Goal: Task Accomplishment & Management: Use online tool/utility

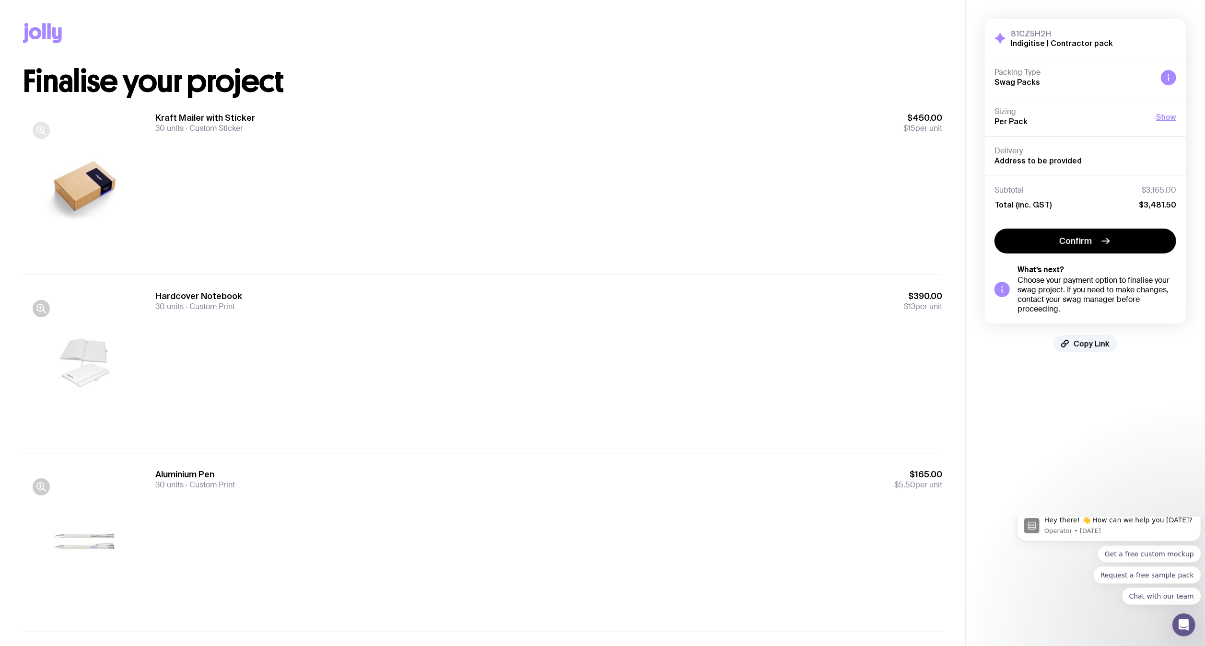
click at [38, 128] on icon "button" at bounding box center [41, 131] width 12 height 12
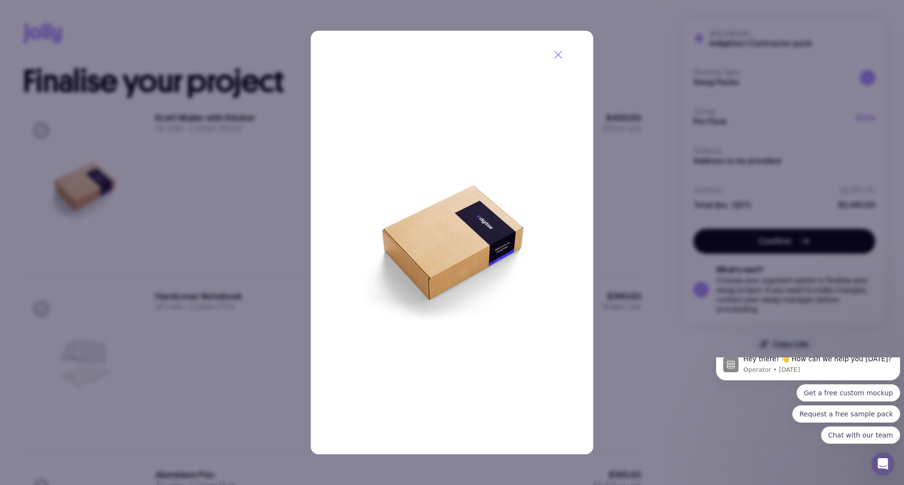
click at [556, 56] on icon "button" at bounding box center [558, 54] width 7 height 7
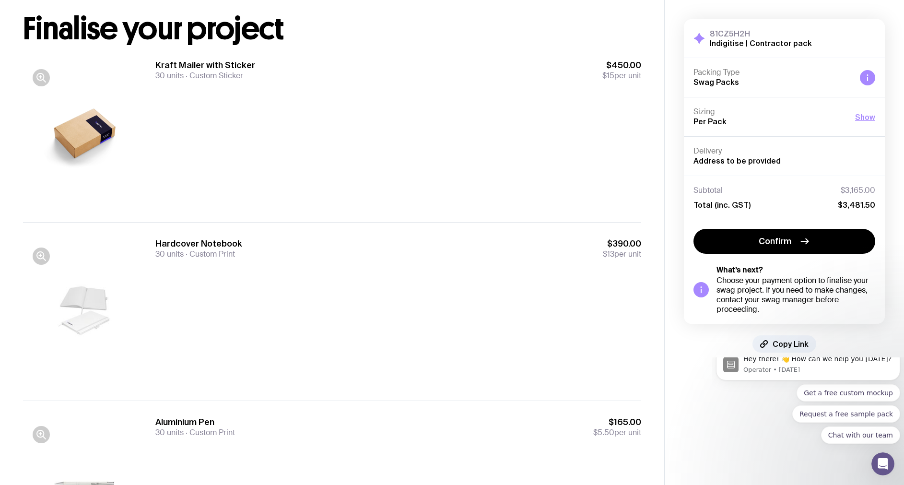
scroll to position [72, 0]
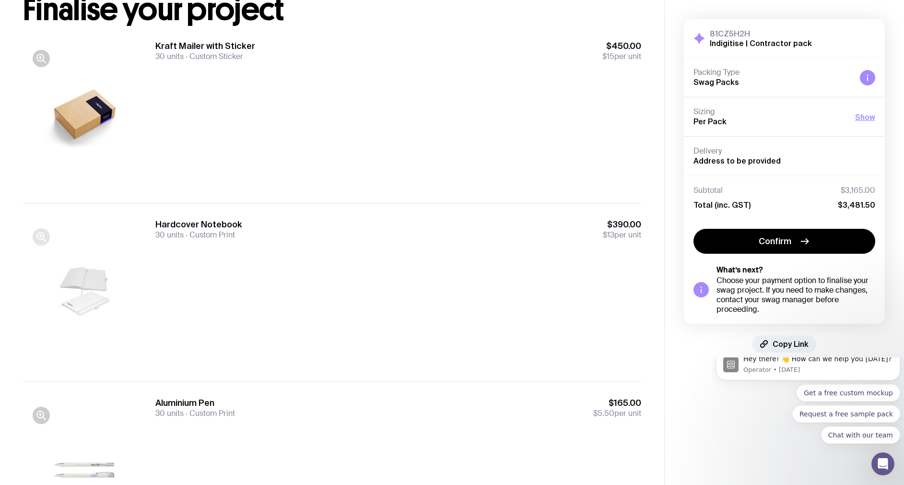
click at [38, 240] on icon "button" at bounding box center [41, 237] width 12 height 12
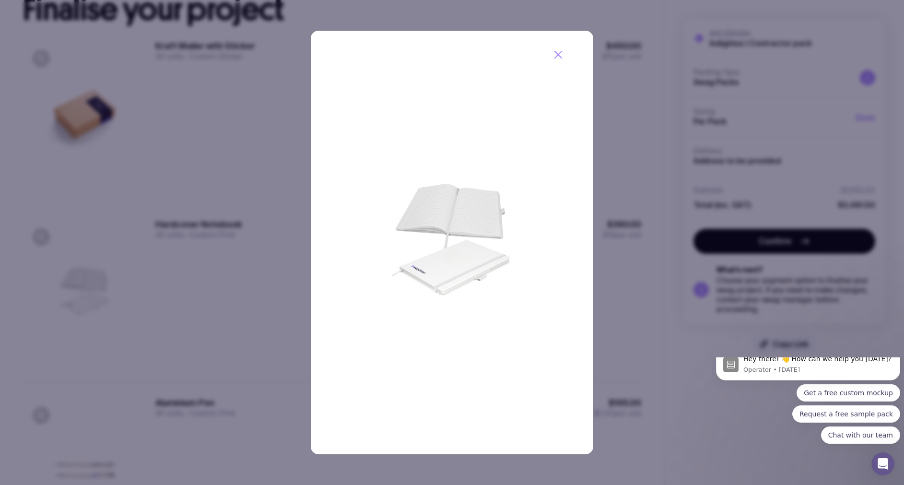
click at [558, 52] on icon "button" at bounding box center [558, 55] width 12 height 12
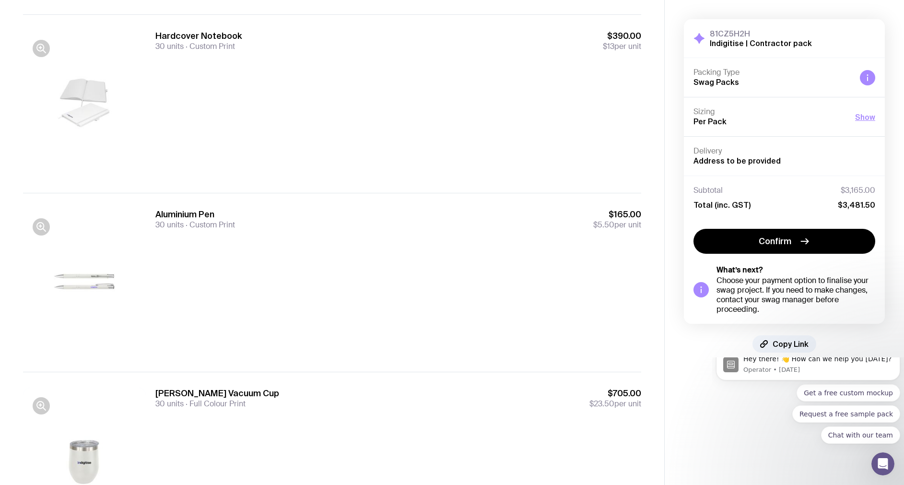
scroll to position [359, 0]
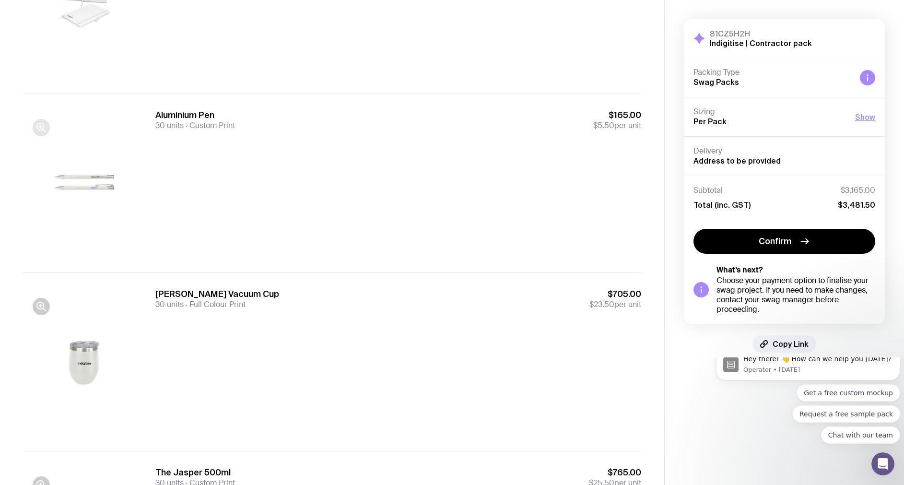
click at [36, 127] on icon "button" at bounding box center [41, 128] width 12 height 12
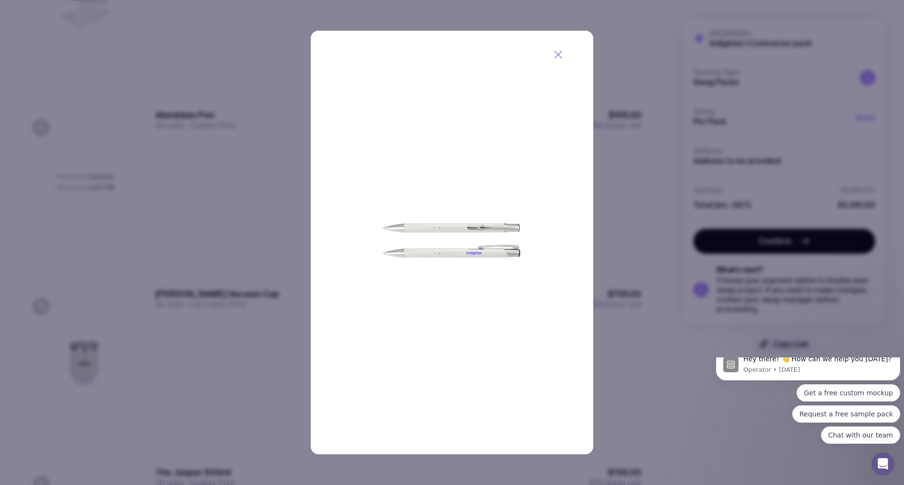
click at [555, 54] on icon "button" at bounding box center [558, 55] width 12 height 12
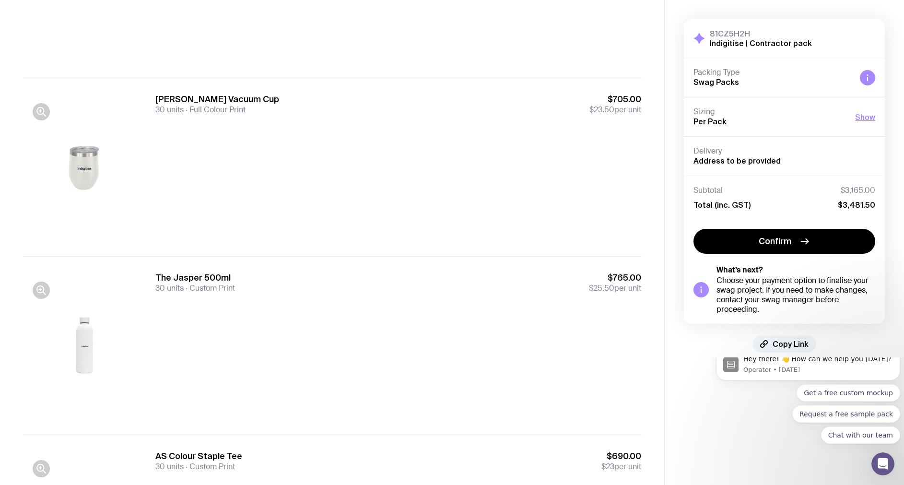
scroll to position [575, 0]
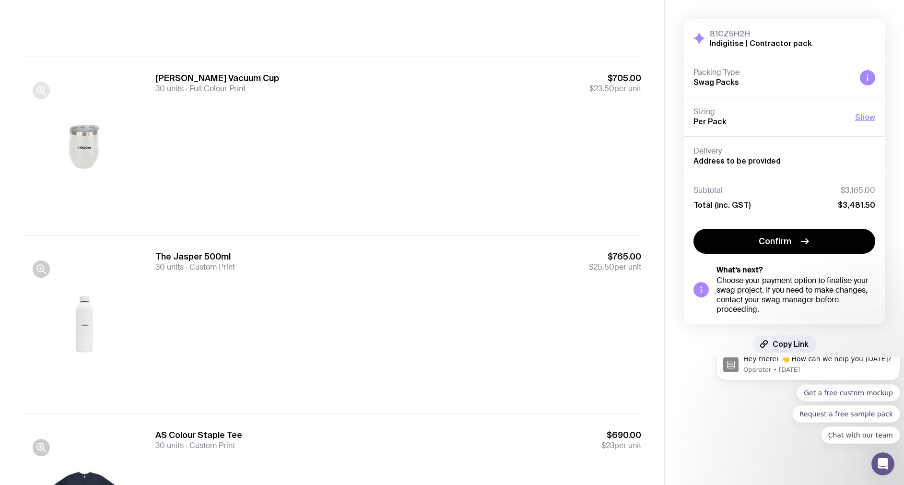
click at [42, 92] on icon "button" at bounding box center [41, 91] width 12 height 12
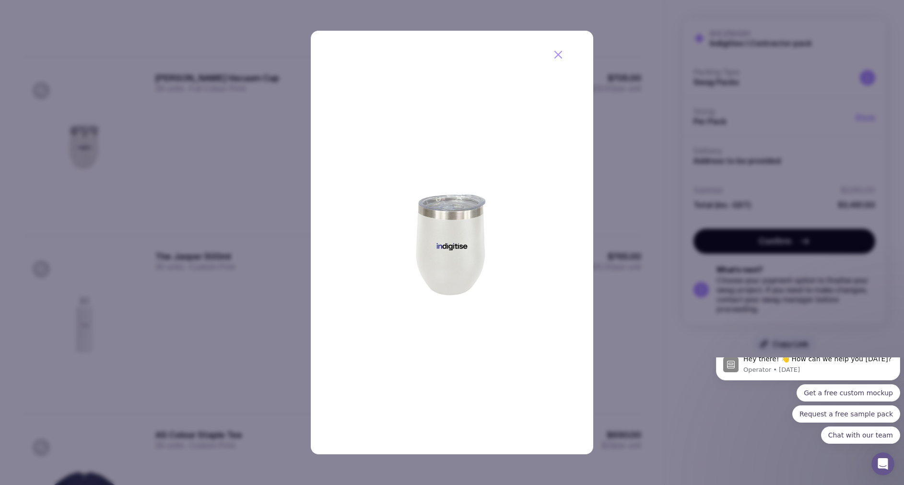
click at [559, 55] on icon "button" at bounding box center [558, 55] width 12 height 12
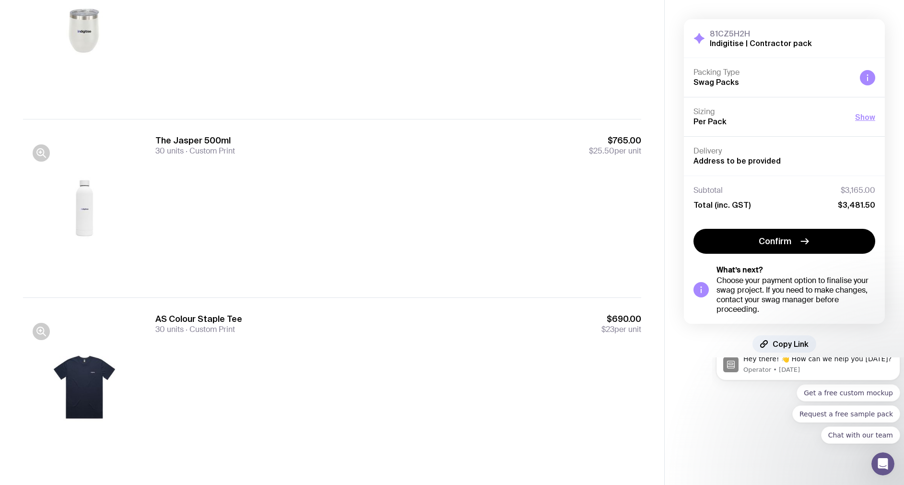
scroll to position [701, 0]
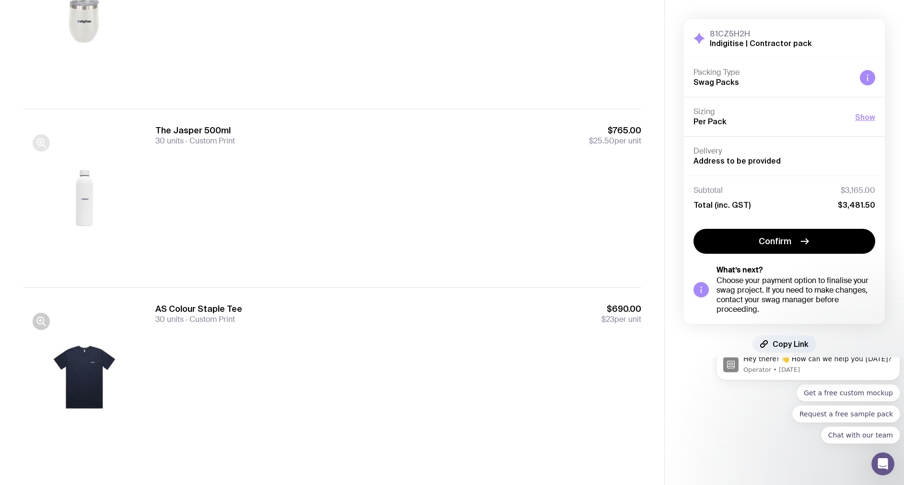
click at [43, 143] on icon "button" at bounding box center [41, 143] width 12 height 12
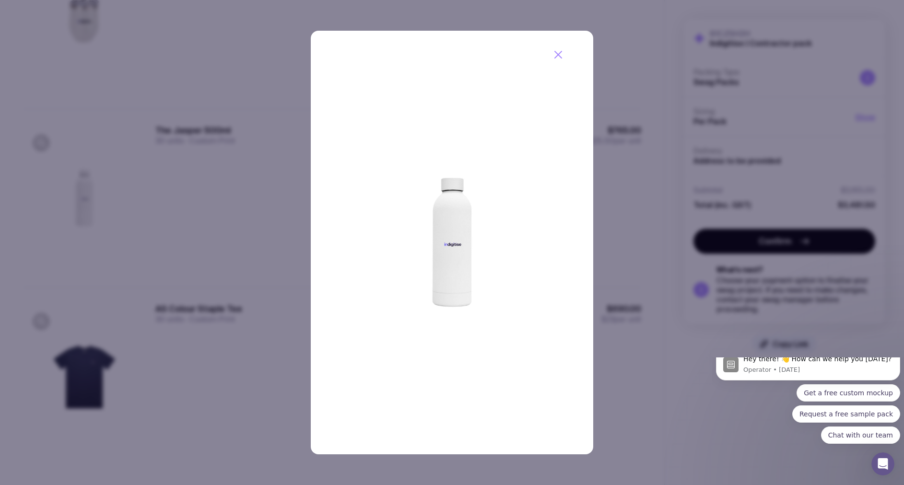
click at [558, 45] on button "button" at bounding box center [557, 54] width 25 height 25
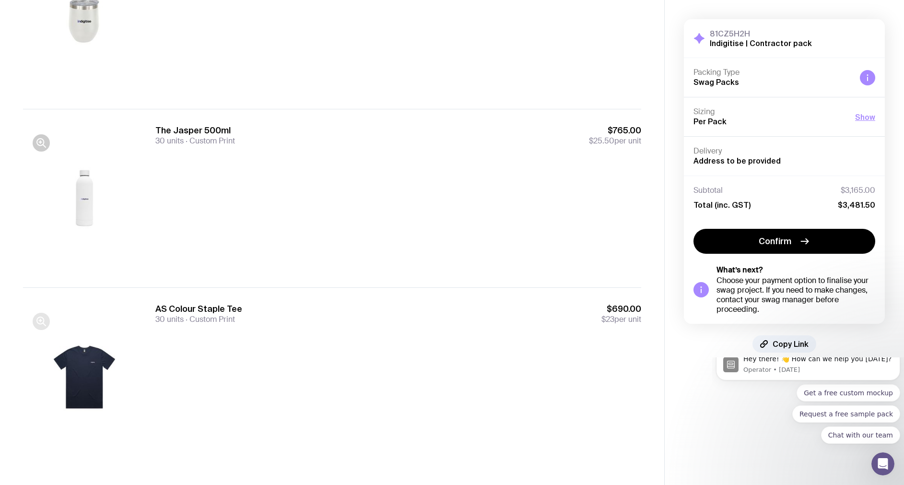
click at [39, 322] on icon "button" at bounding box center [41, 321] width 12 height 12
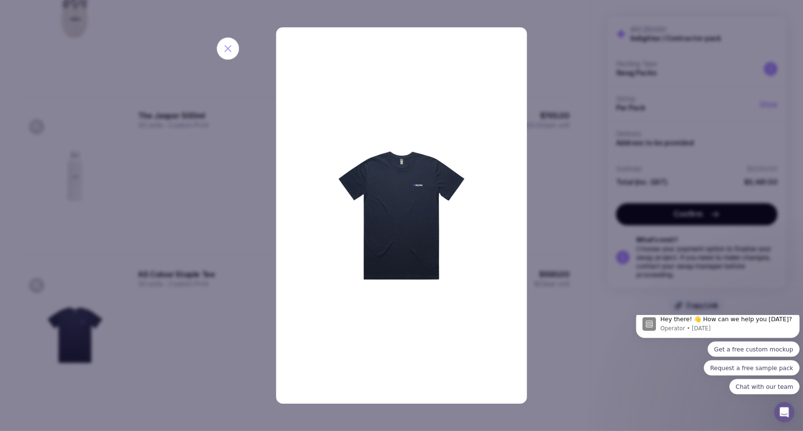
scroll to position [0, 0]
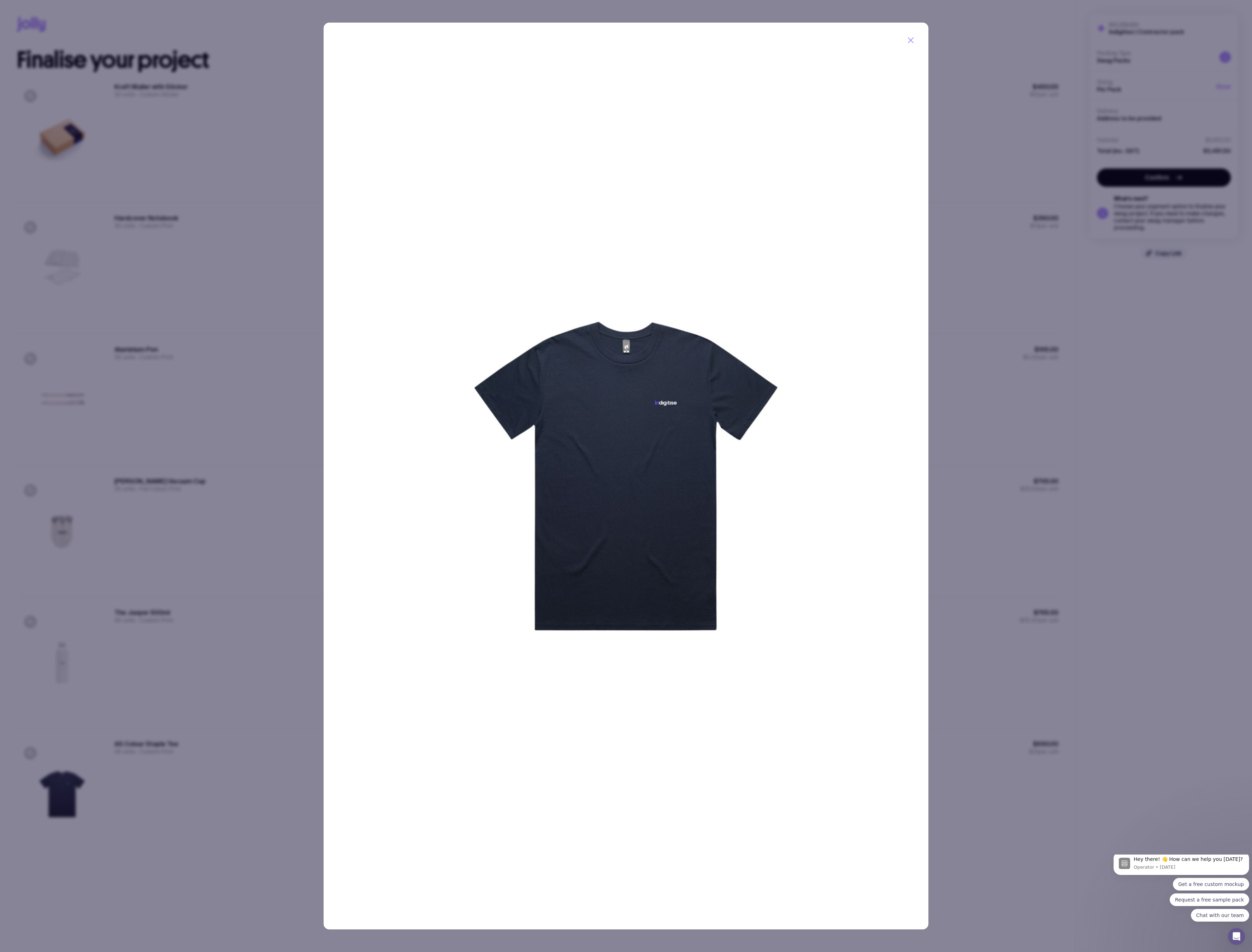
click at [887, 37] on icon "button" at bounding box center [911, 41] width 9 height 9
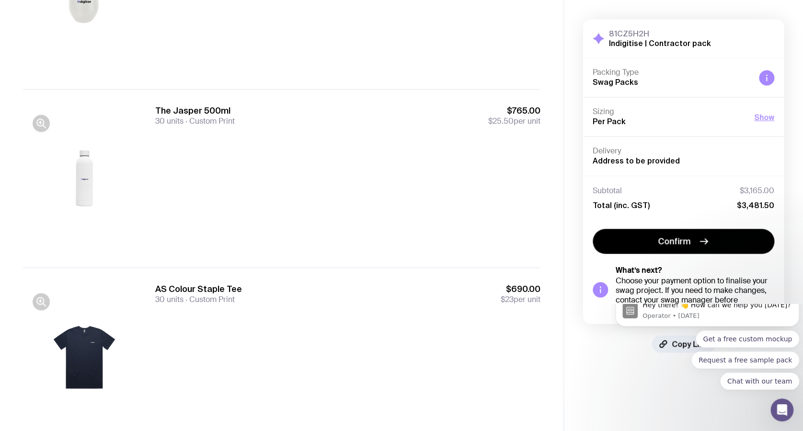
scroll to position [755, 0]
